Goal: Obtain resource: Download file/media

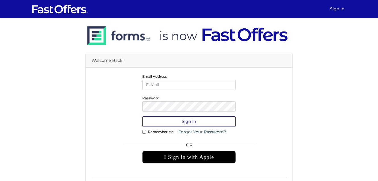
type input "[EMAIL_ADDRESS][PERSON_NAME][DOMAIN_NAME]"
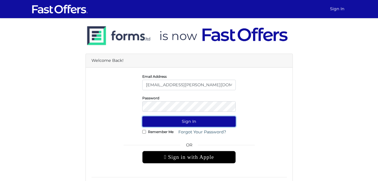
click at [227, 122] on button "Sign In" at bounding box center [188, 121] width 93 height 10
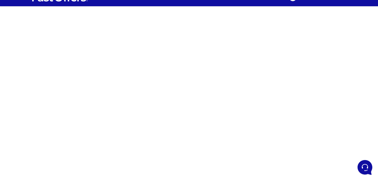
scroll to position [12, 0]
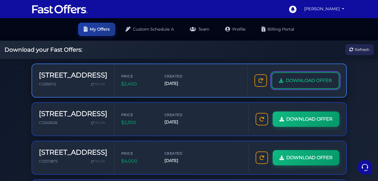
click at [296, 85] on link "DOWNLOAD OFFER" at bounding box center [305, 80] width 68 height 16
